Goal: Task Accomplishment & Management: Use online tool/utility

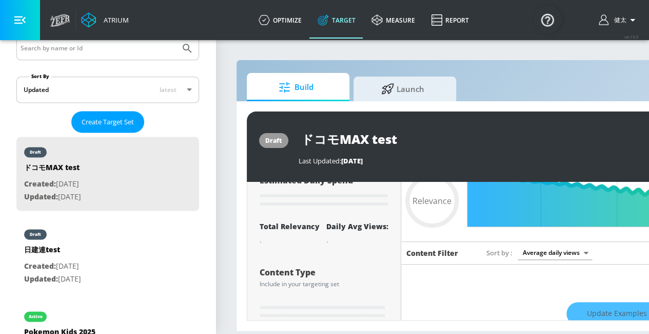
scroll to position [4, 0]
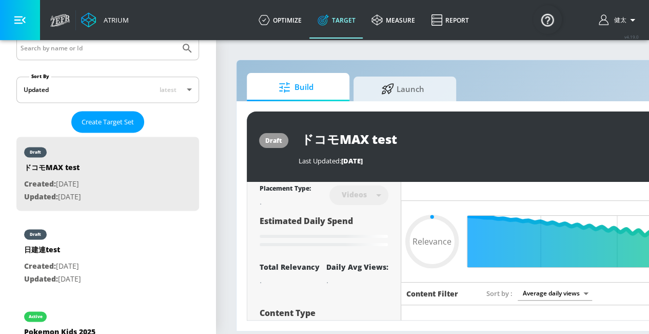
type input "0.05"
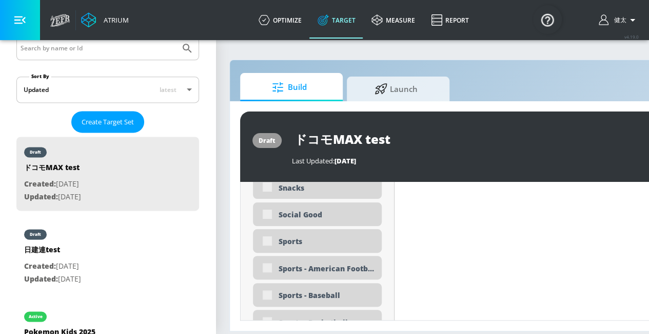
scroll to position [2763, 0]
click at [297, 239] on div "Sports" at bounding box center [326, 239] width 95 height 10
click at [263, 241] on div "Sports" at bounding box center [317, 239] width 129 height 24
click at [269, 238] on div "Sports" at bounding box center [317, 239] width 129 height 24
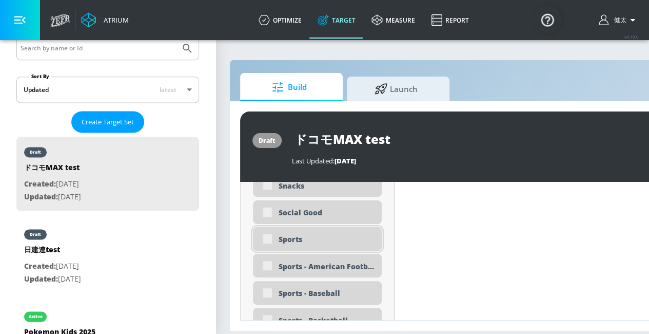
click at [266, 239] on div "Sports" at bounding box center [317, 239] width 129 height 24
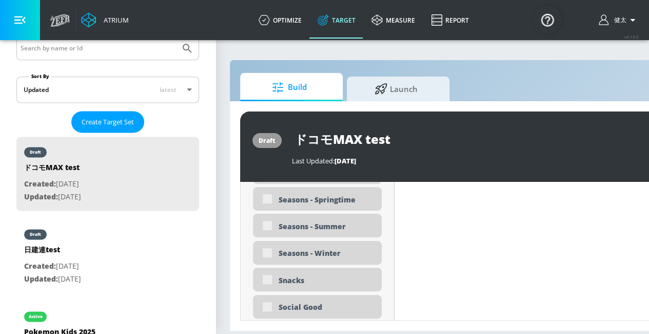
scroll to position [2712, 0]
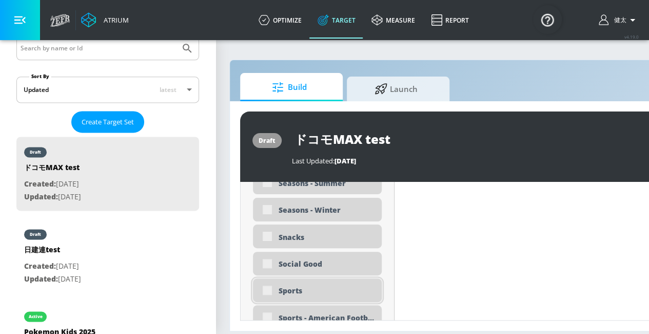
click at [270, 288] on div "Sports" at bounding box center [317, 290] width 129 height 24
click at [269, 289] on div "Sports" at bounding box center [317, 290] width 129 height 24
click at [265, 290] on div "Sports" at bounding box center [317, 290] width 129 height 24
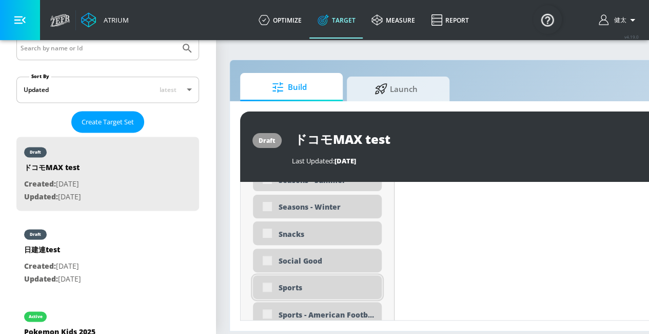
click at [265, 288] on div "Sports" at bounding box center [317, 287] width 129 height 24
